Goal: Participate in discussion: Engage in conversation with other users on a specific topic

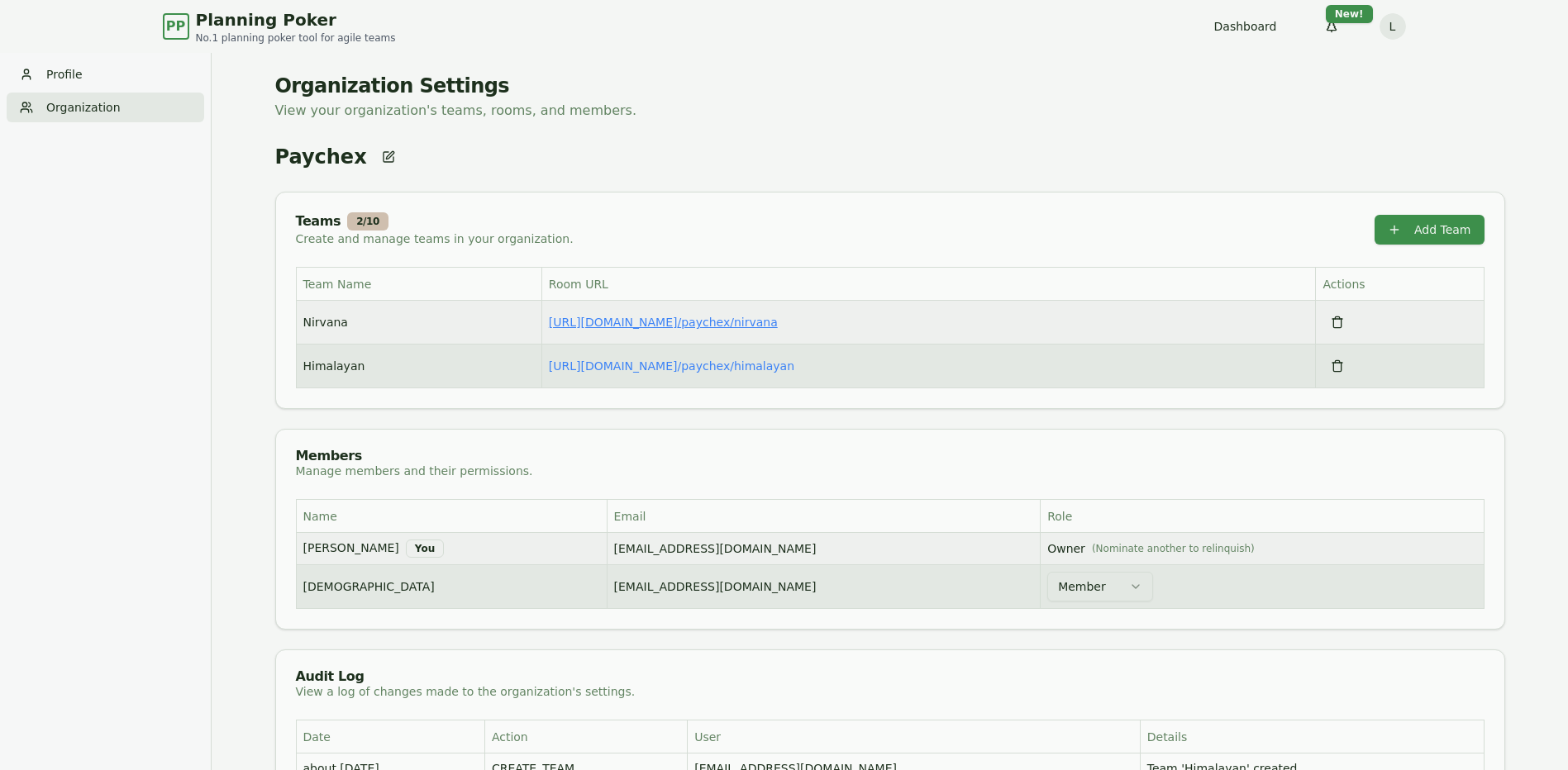
click at [681, 326] on link "[URL][DOMAIN_NAME] / paychex/nirvana" at bounding box center [663, 322] width 229 height 13
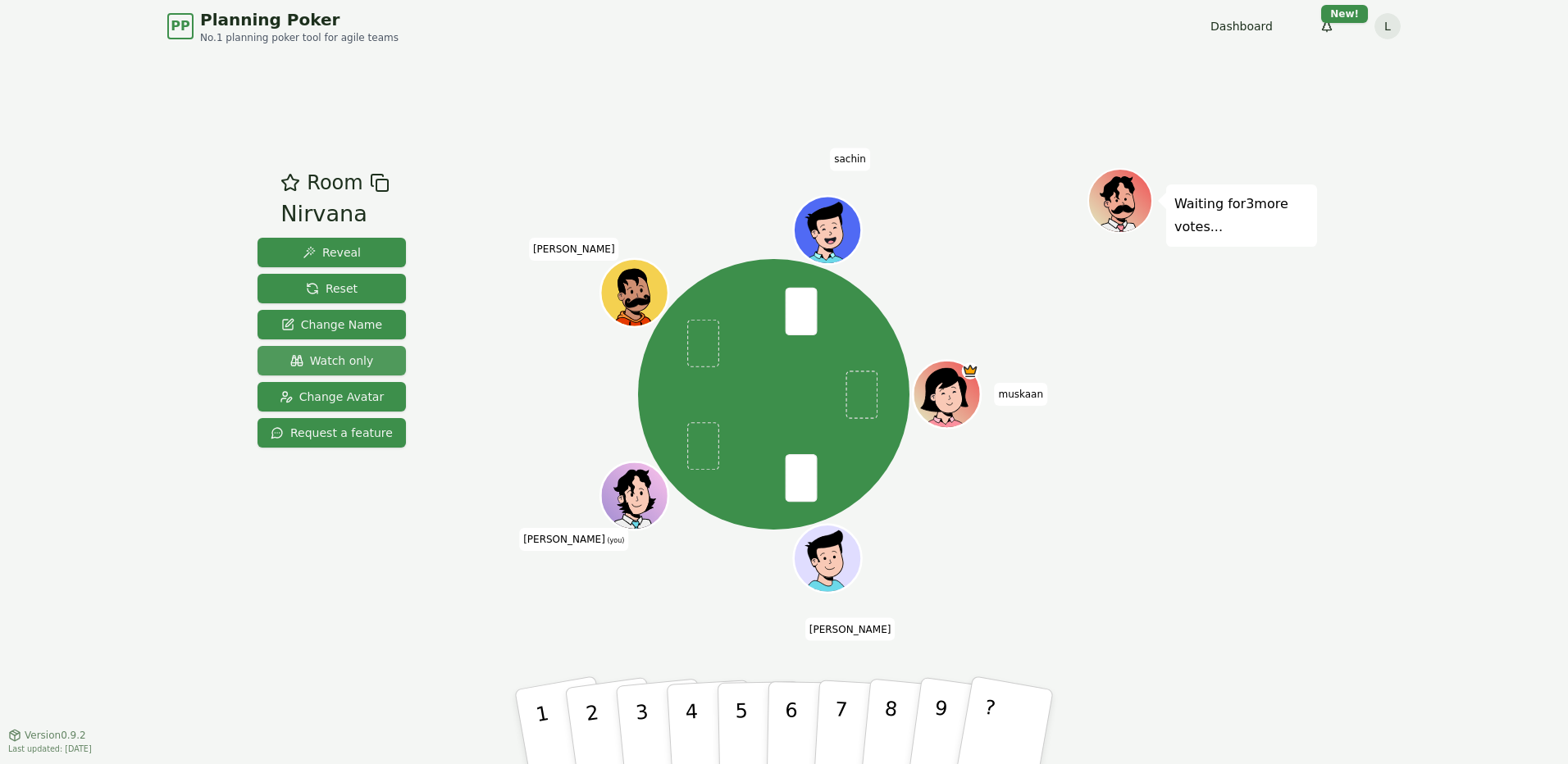
click at [363, 357] on span "Watch only" at bounding box center [332, 361] width 83 height 17
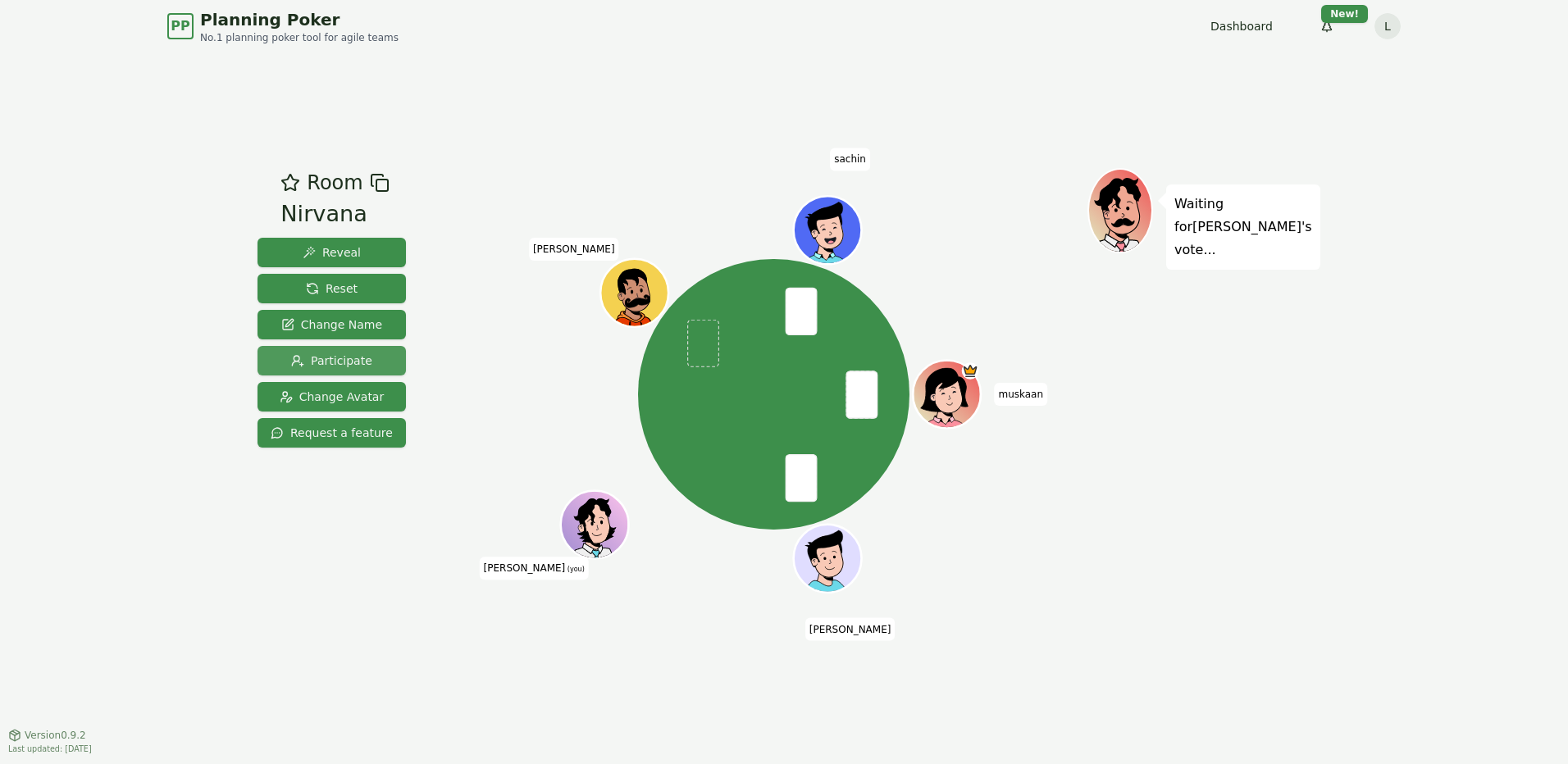
click at [334, 358] on span "Participate" at bounding box center [332, 361] width 82 height 17
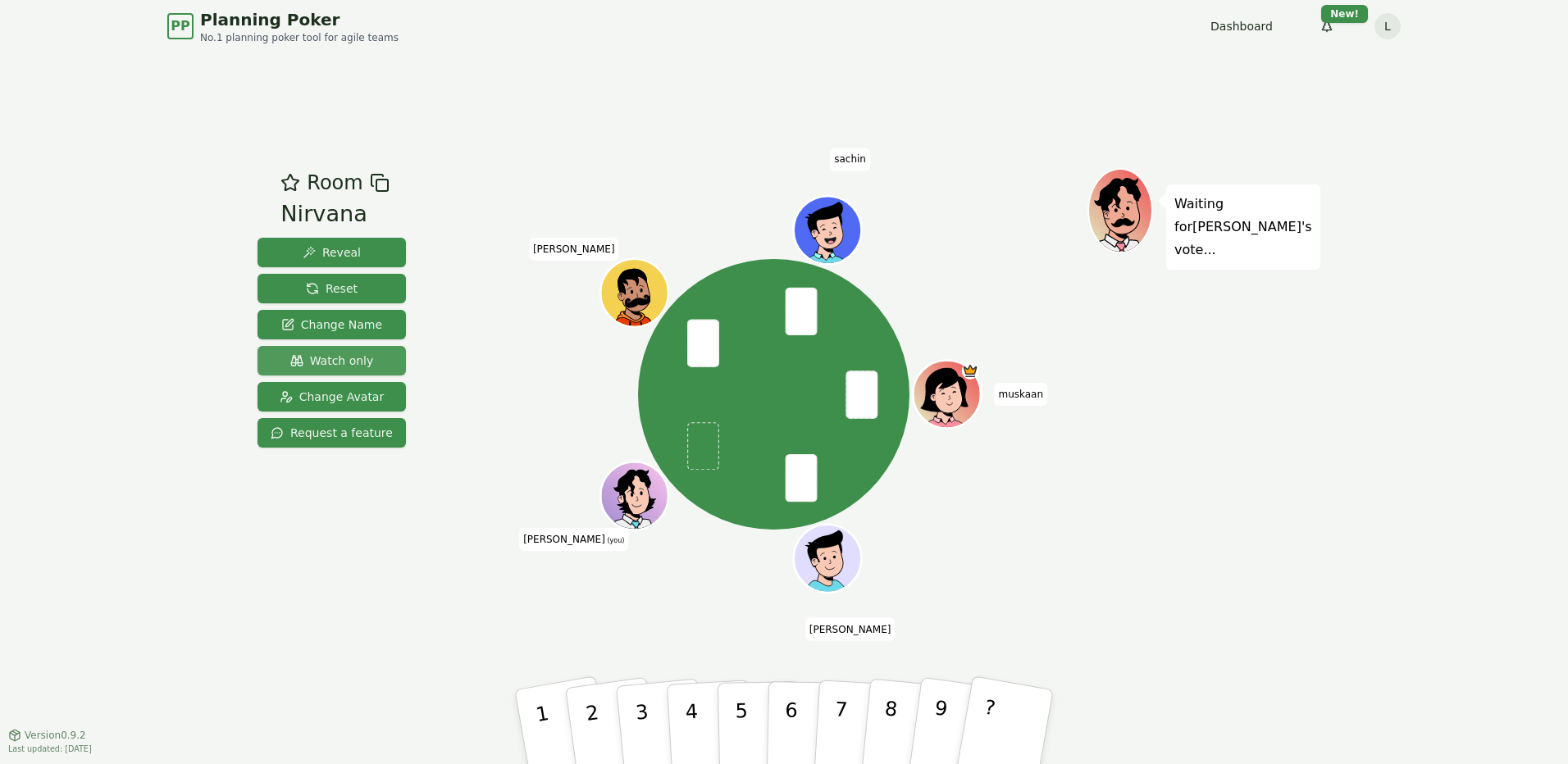
click at [340, 361] on span "Watch only" at bounding box center [332, 361] width 83 height 17
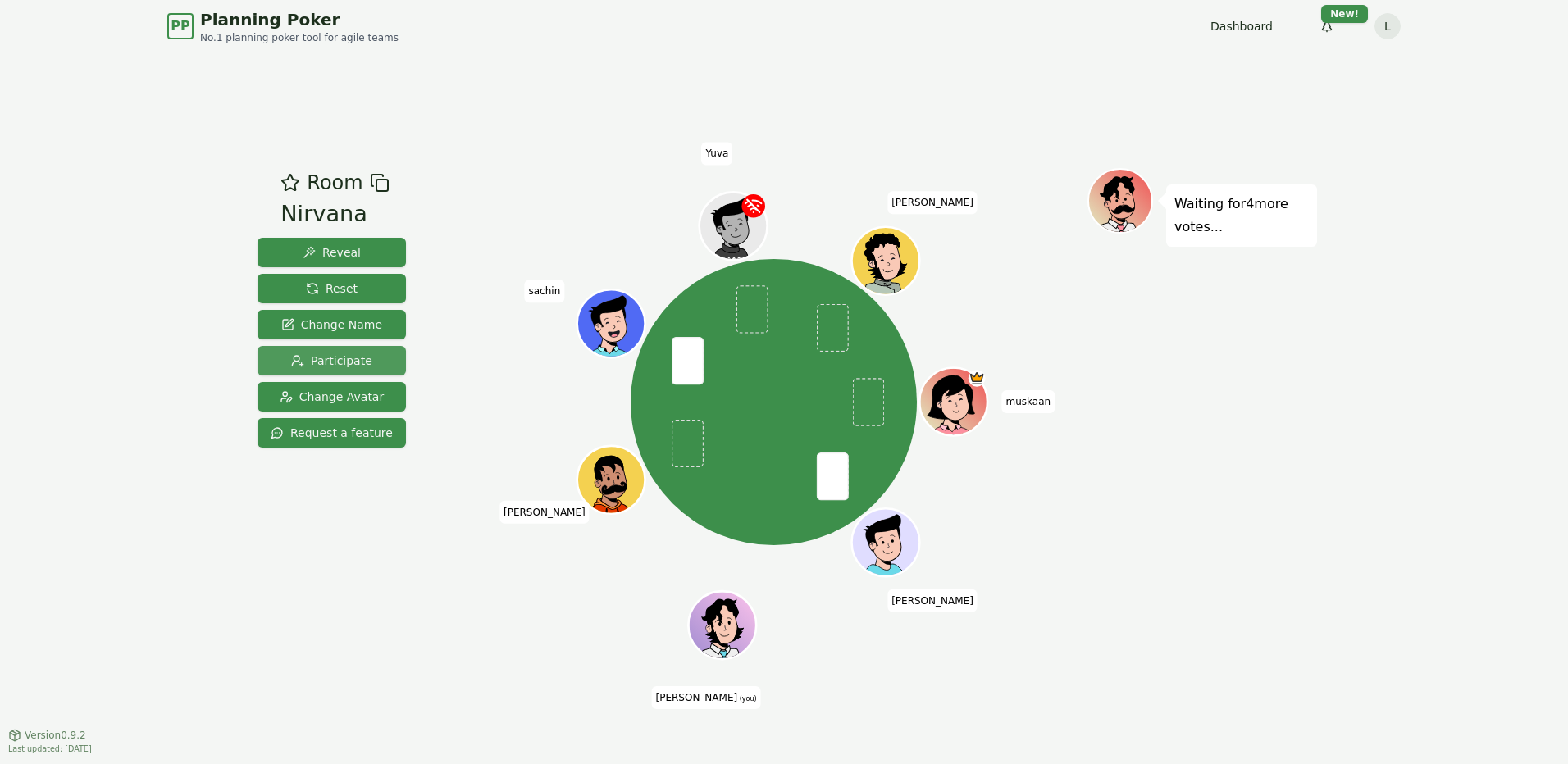
click at [350, 359] on span "Participate" at bounding box center [332, 361] width 82 height 17
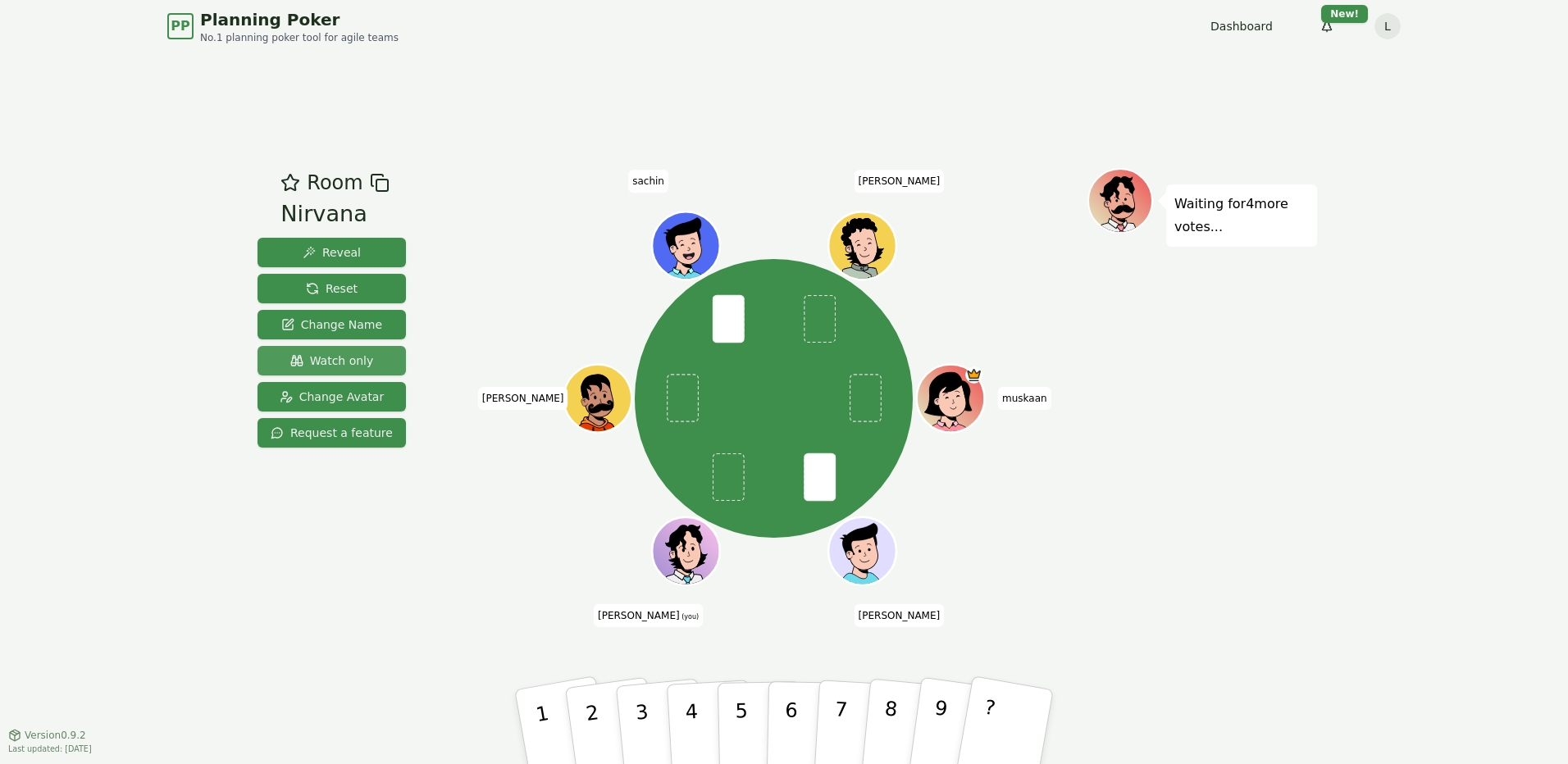
click at [347, 356] on span "Watch only" at bounding box center [332, 361] width 83 height 17
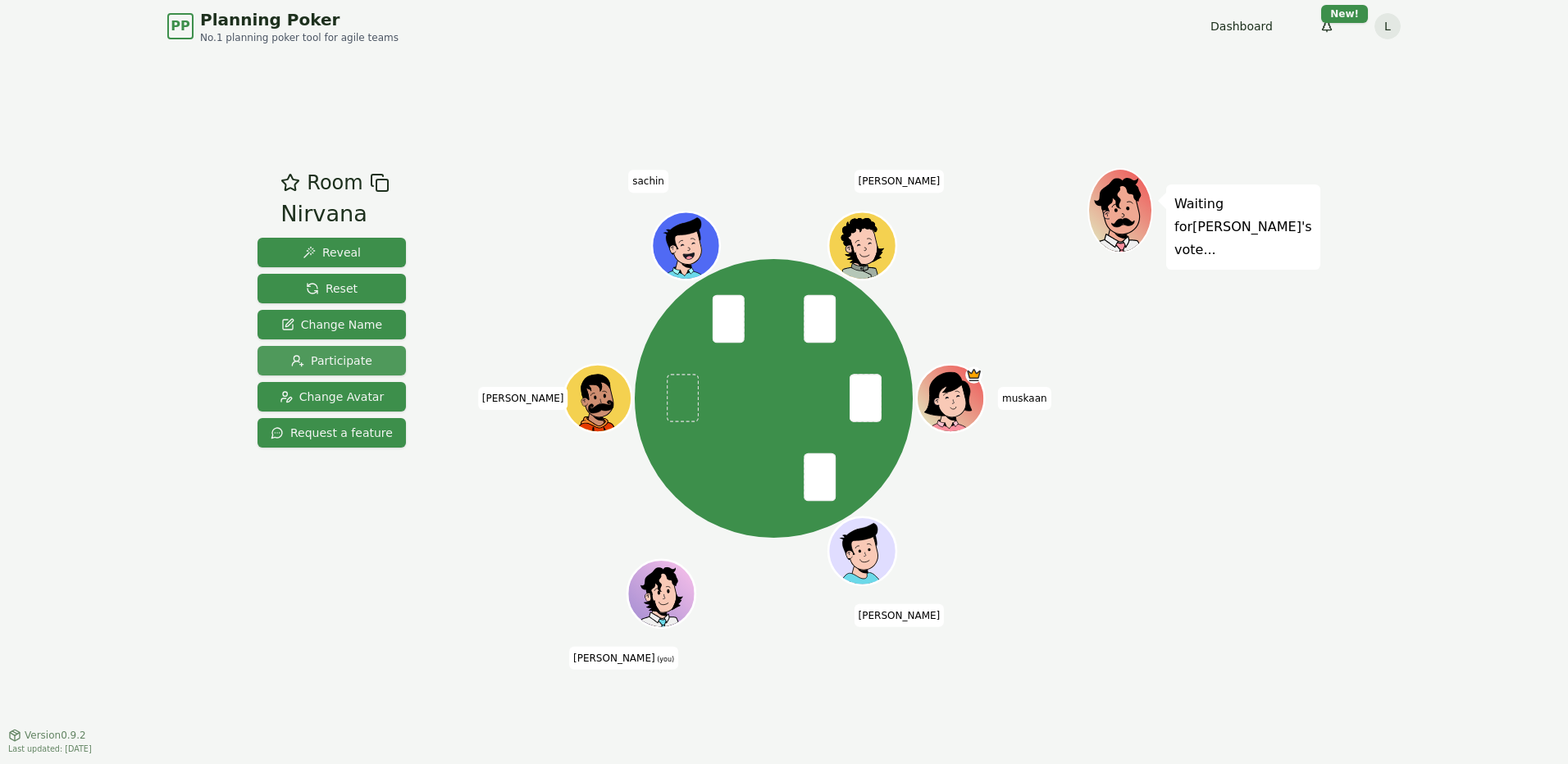
click at [291, 359] on span "Participate" at bounding box center [332, 361] width 82 height 17
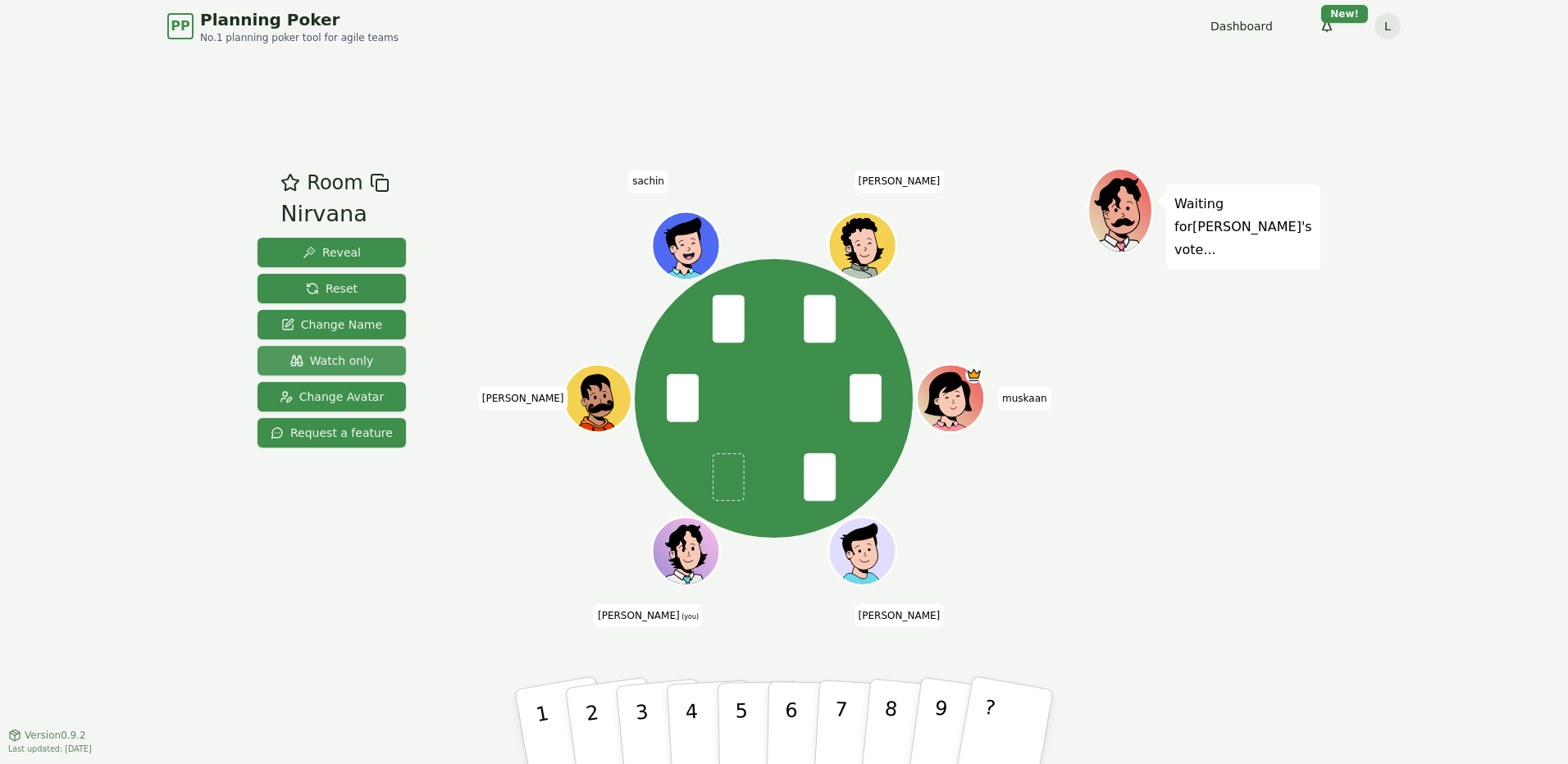
click at [345, 358] on span "Watch only" at bounding box center [332, 361] width 83 height 17
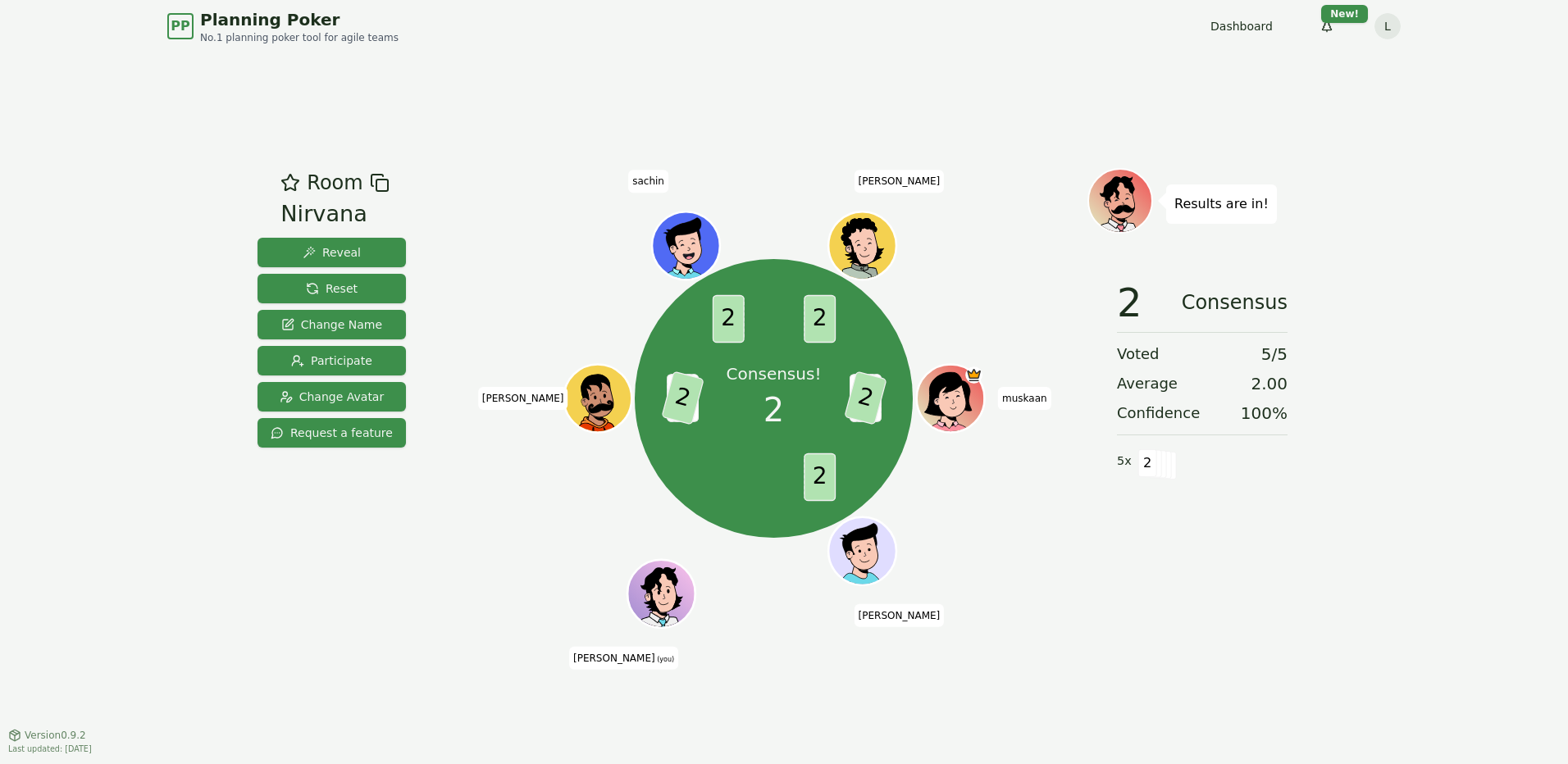
click at [345, 271] on div "Reveal Reset Change Name Participate Change Avatar Request a feature" at bounding box center [331, 342] width 148 height 210
drag, startPoint x: 351, startPoint y: 288, endPoint x: 313, endPoint y: 240, distance: 61.2
click at [351, 289] on button "Reset" at bounding box center [331, 289] width 148 height 30
drag, startPoint x: 344, startPoint y: 285, endPoint x: 357, endPoint y: 249, distance: 38.3
click at [344, 285] on span "Reset" at bounding box center [332, 289] width 52 height 17
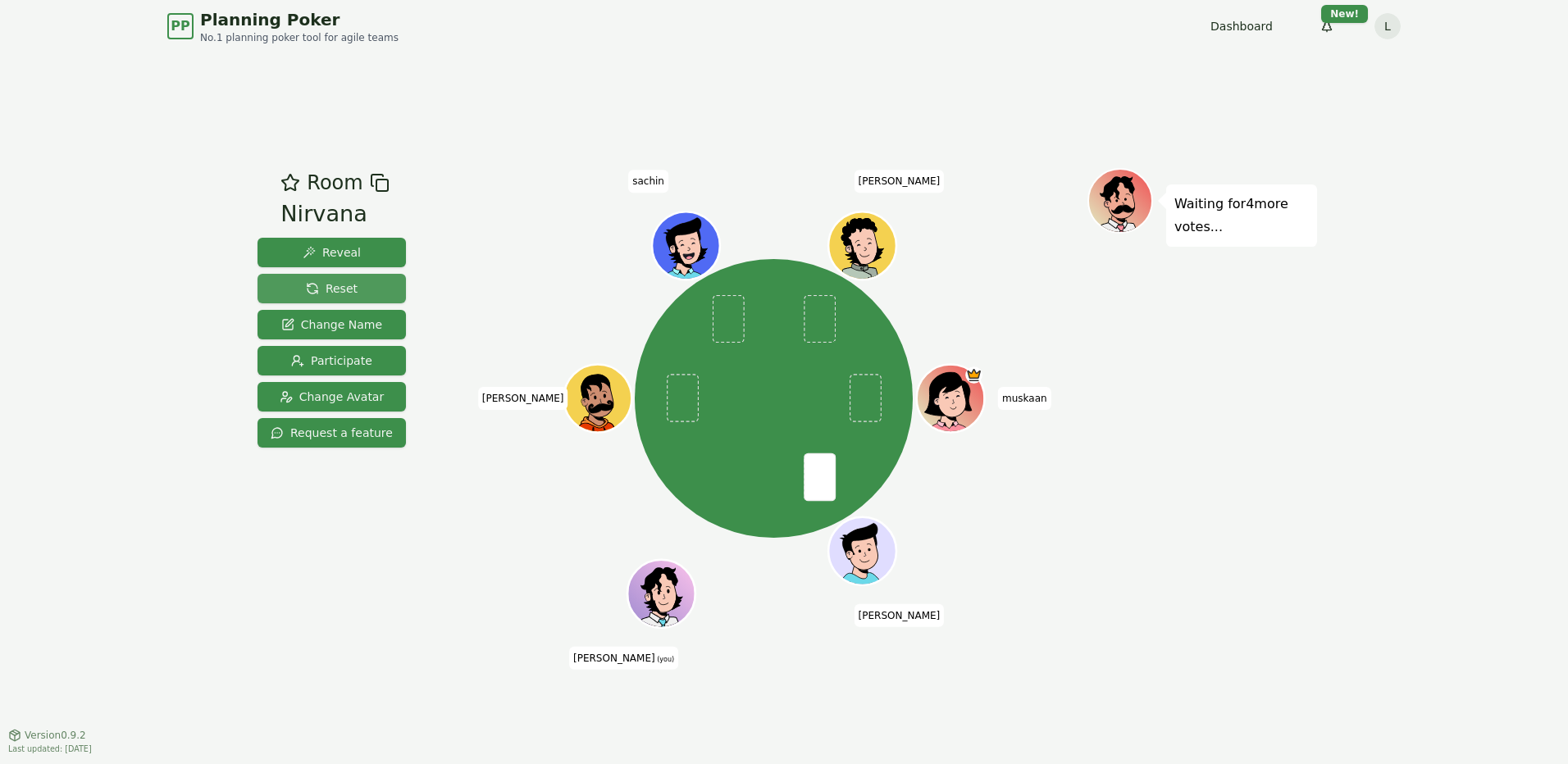
click at [332, 287] on span "Reset" at bounding box center [332, 289] width 52 height 17
